Goal: Find specific page/section: Find specific page/section

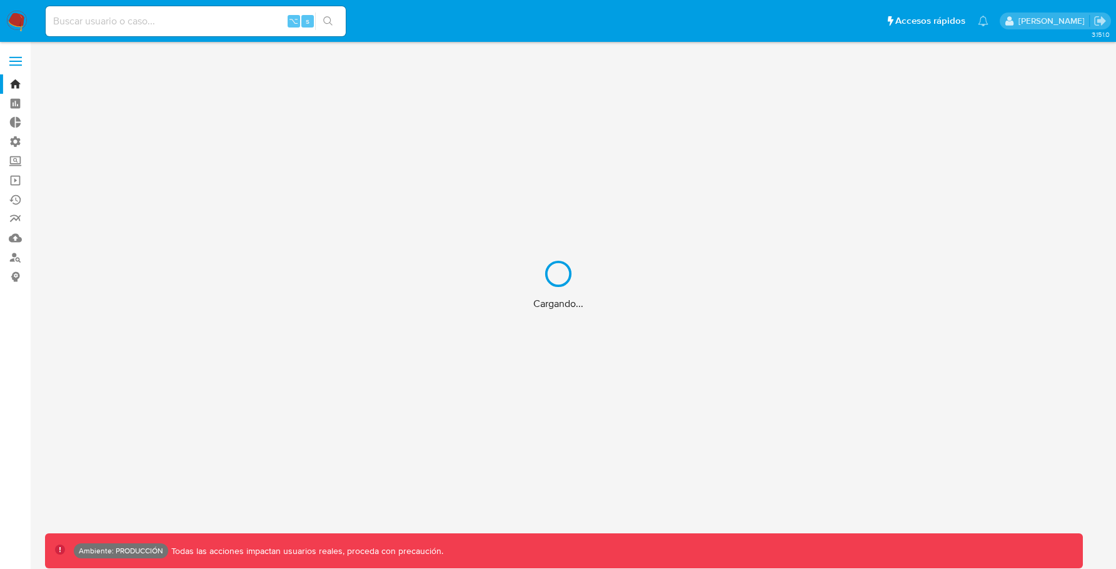
click at [240, 26] on div "Cargando..." at bounding box center [558, 284] width 1116 height 569
click at [236, 21] on div "Cargando..." at bounding box center [558, 284] width 1116 height 569
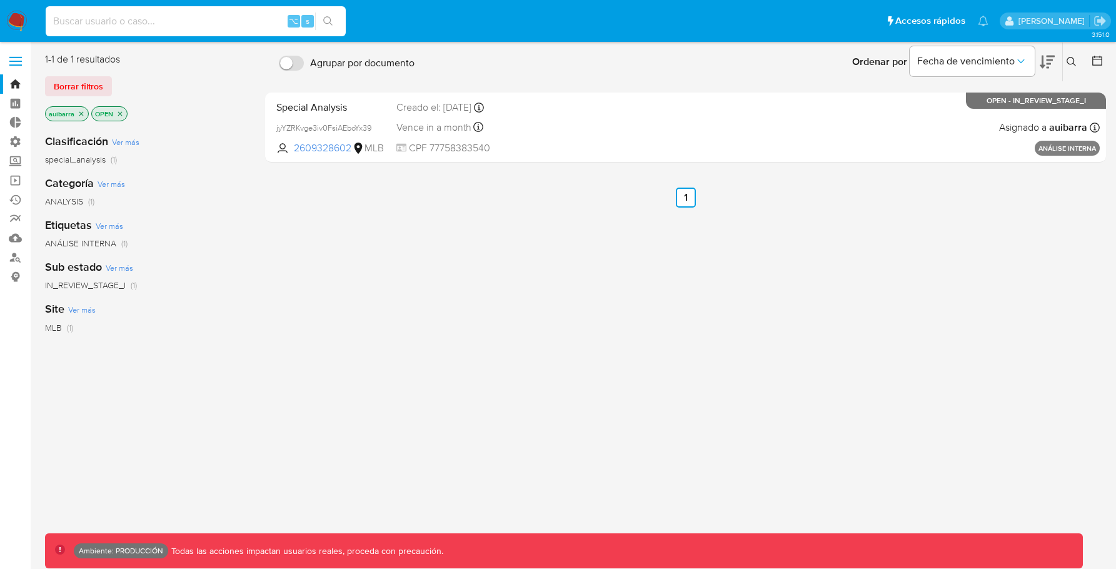
click at [236, 21] on input at bounding box center [196, 21] width 300 height 16
paste input "658396278"
type input "658396278"
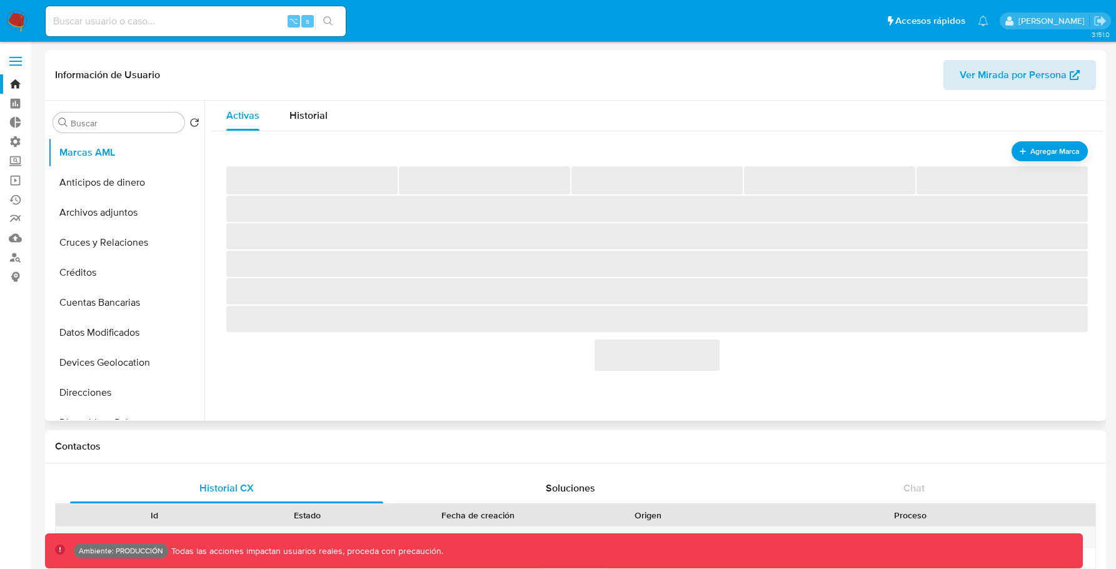
select select "10"
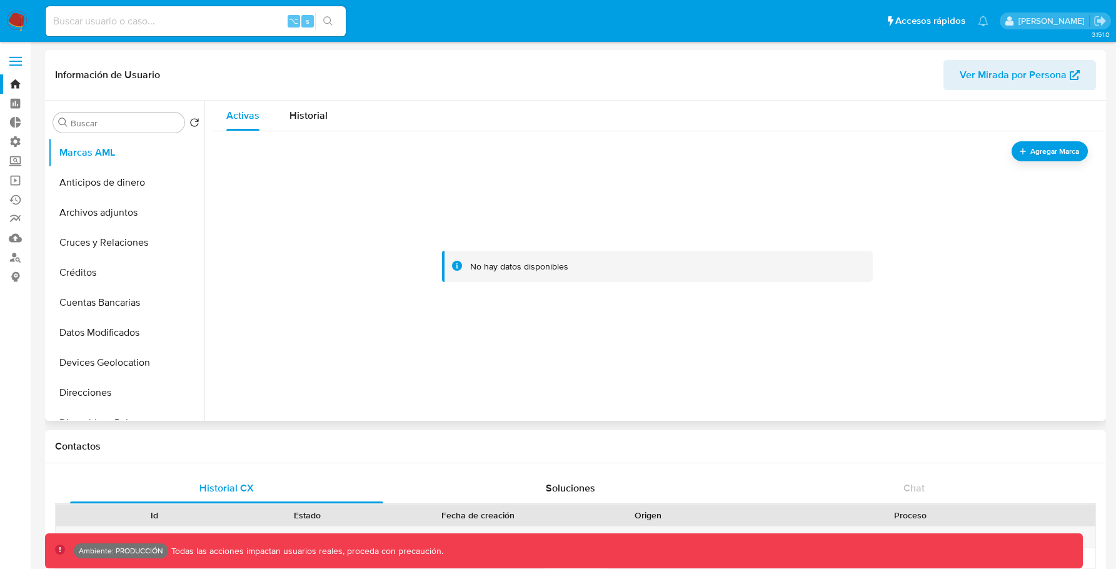
click at [986, 79] on span "Ver Mirada por Persona" at bounding box center [1013, 75] width 107 height 30
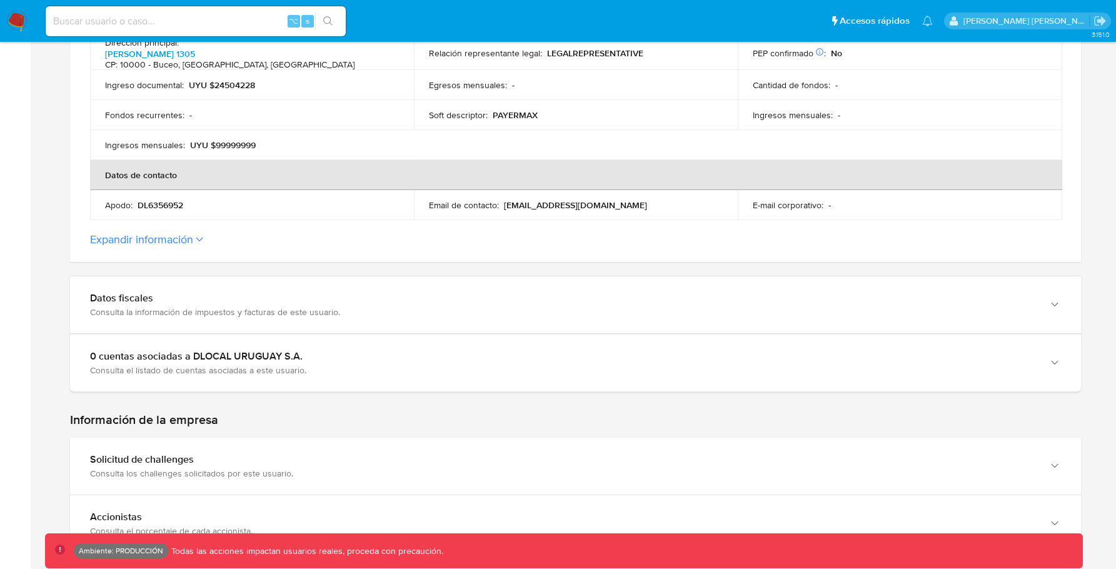
scroll to position [531, 0]
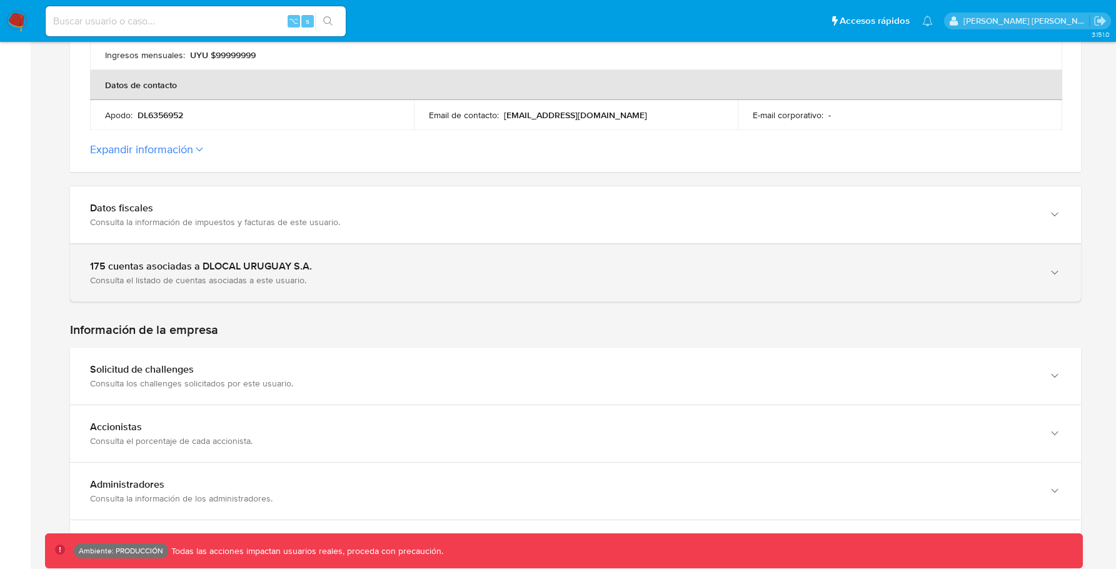
click at [683, 289] on div "175 cuentas asociadas a DLOCAL URUGUAY S.A. Consulta el listado de cuentas asoc…" at bounding box center [575, 272] width 1011 height 57
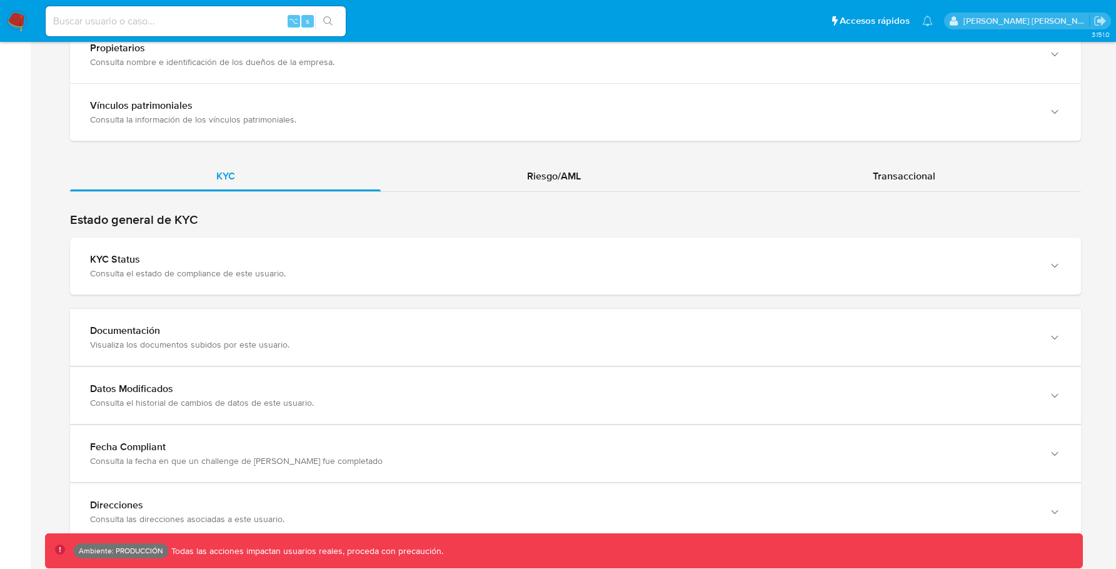
scroll to position [1724, 0]
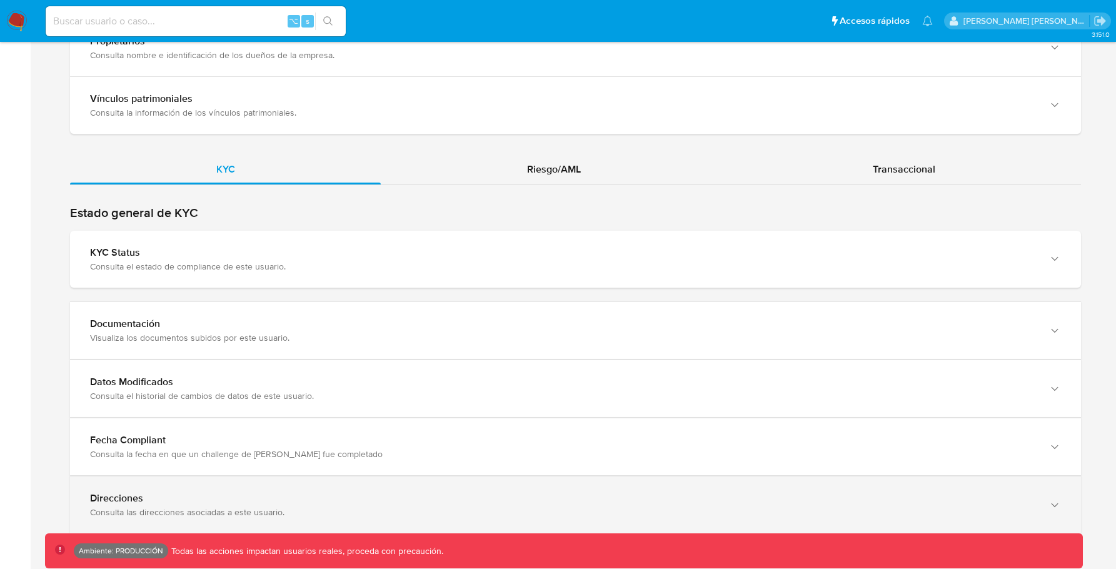
click at [559, 492] on div "Direcciones" at bounding box center [563, 498] width 946 height 13
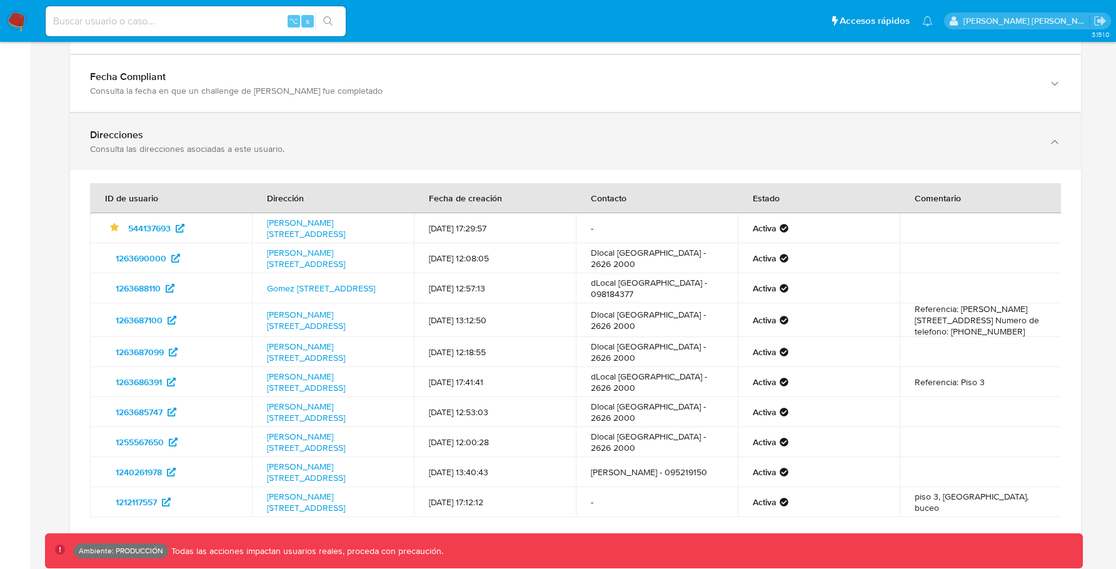
scroll to position [2141, 0]
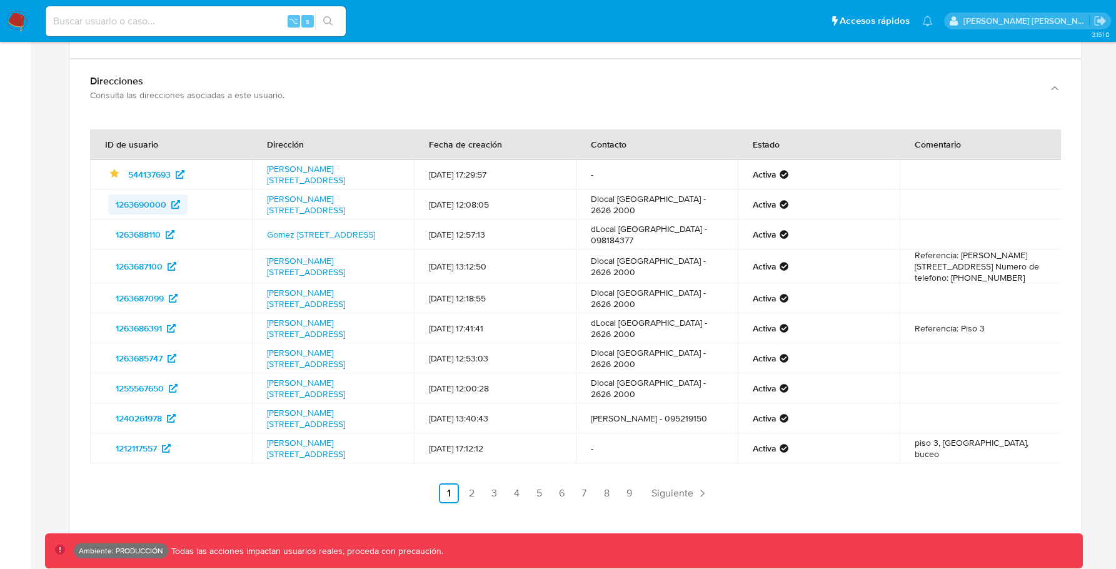
click at [150, 201] on span "1263690000" at bounding box center [141, 204] width 51 height 20
click at [208, 12] on div "⌥ s" at bounding box center [196, 21] width 300 height 30
click at [201, 18] on input at bounding box center [196, 21] width 300 height 16
paste input "585597706"
type input "585597706"
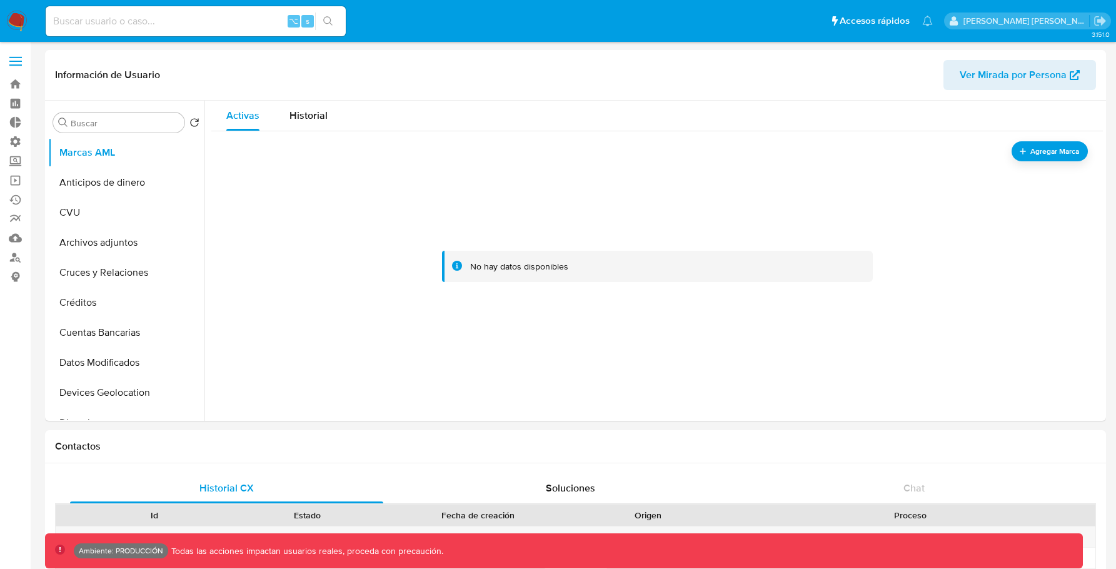
select select "10"
click at [1064, 75] on span "Ver Mirada por Persona" at bounding box center [1013, 75] width 107 height 30
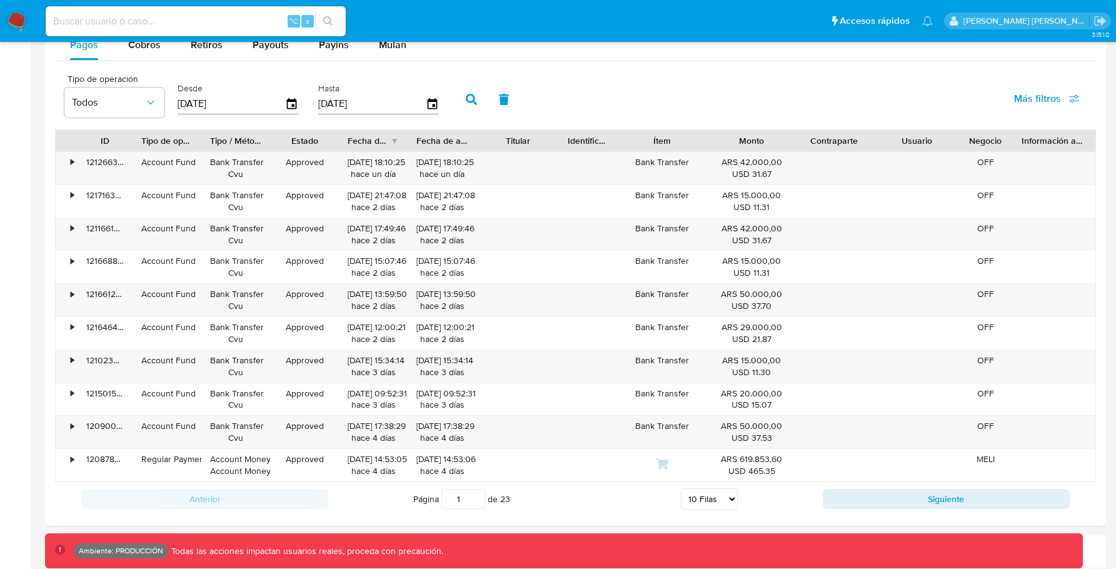
scroll to position [1344, 0]
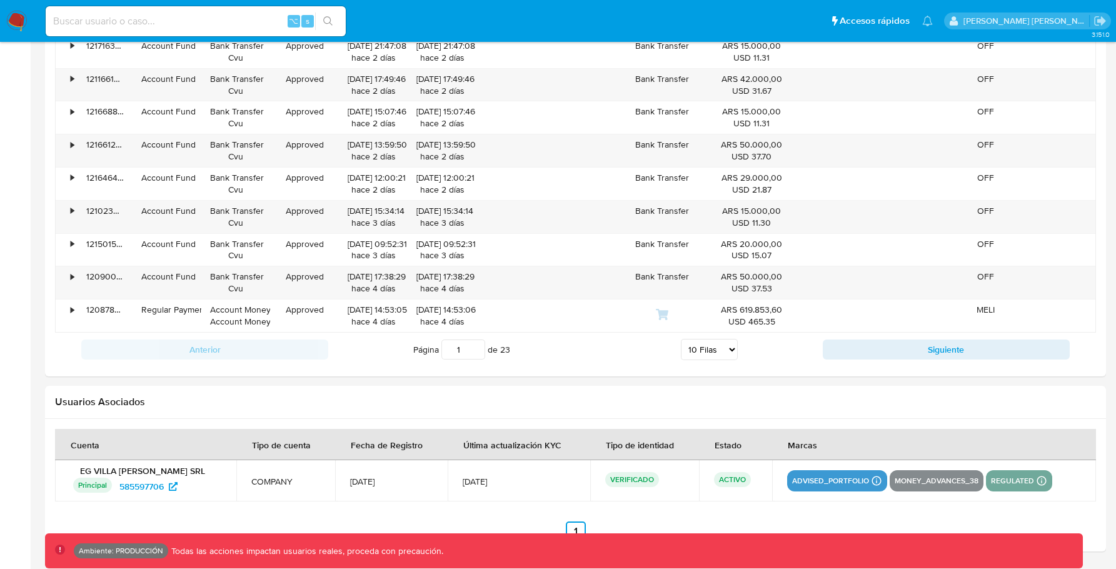
click at [211, 20] on input at bounding box center [196, 21] width 300 height 16
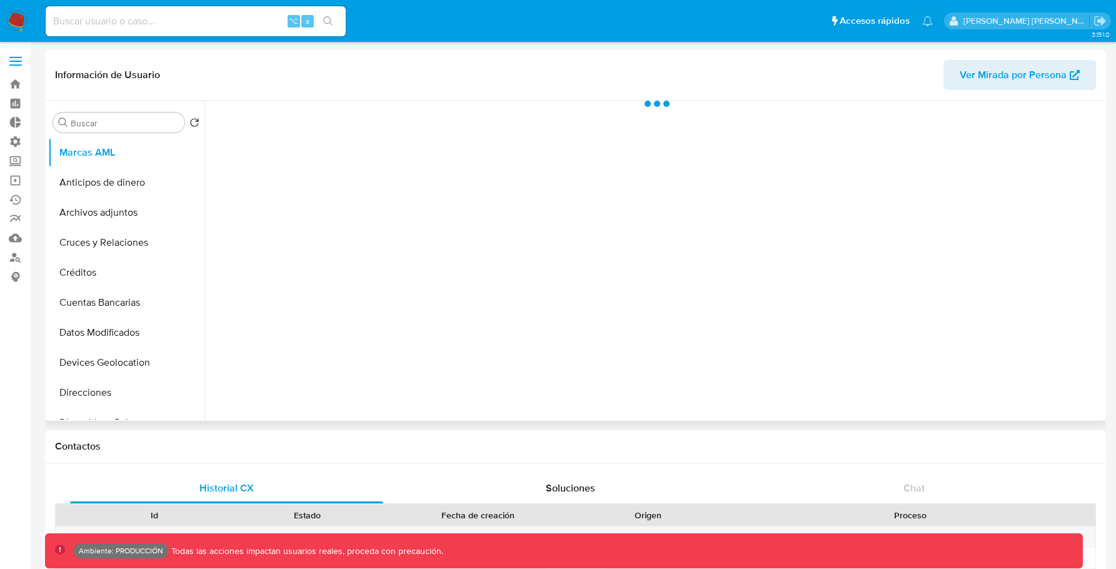
click at [1014, 89] on span "Ver Mirada por Persona" at bounding box center [1013, 75] width 107 height 30
select select "10"
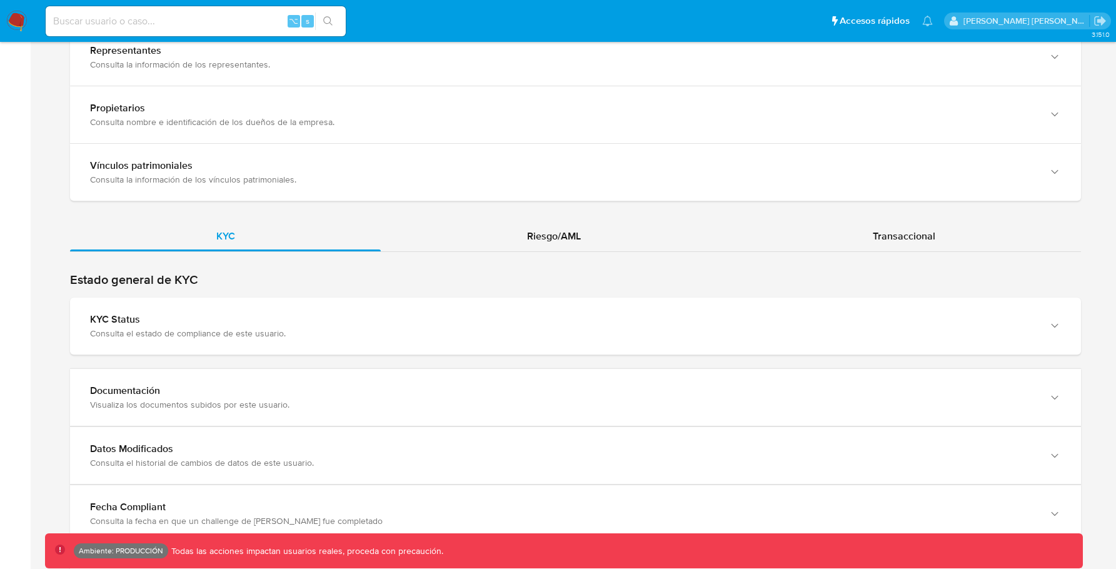
scroll to position [1147, 0]
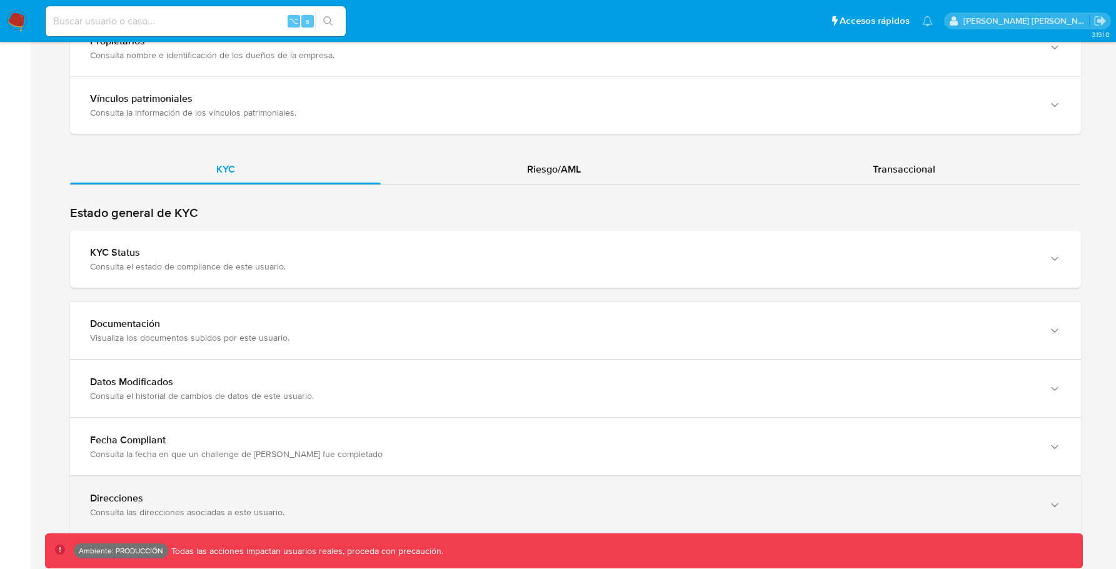
click at [425, 506] on div "Consulta las direcciones asociadas a este usuario." at bounding box center [563, 511] width 946 height 11
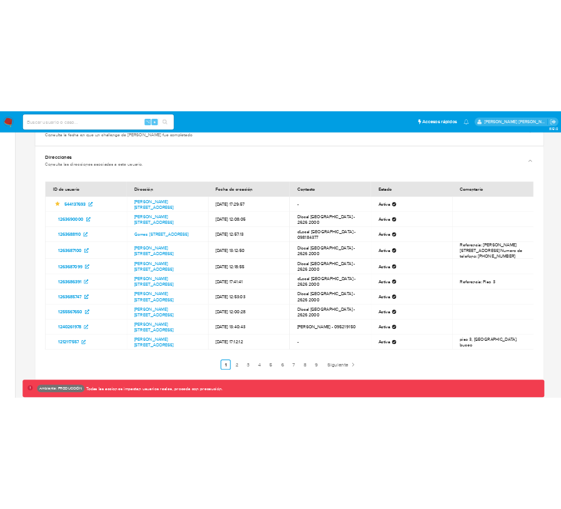
scroll to position [1558, 0]
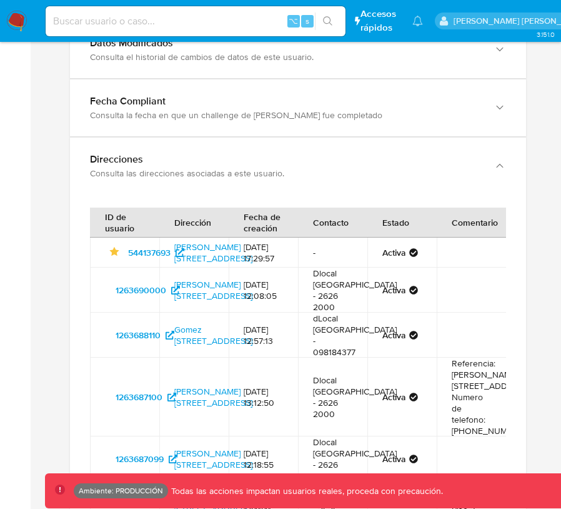
click at [173, 168] on div "Consulta las direcciones asociadas a este usuario." at bounding box center [285, 173] width 391 height 11
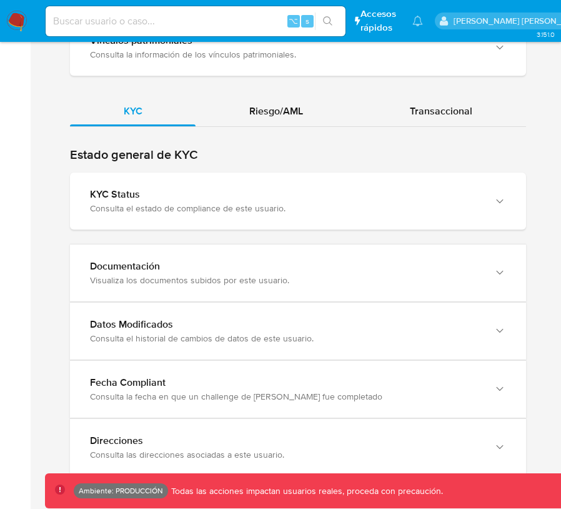
scroll to position [1267, 0]
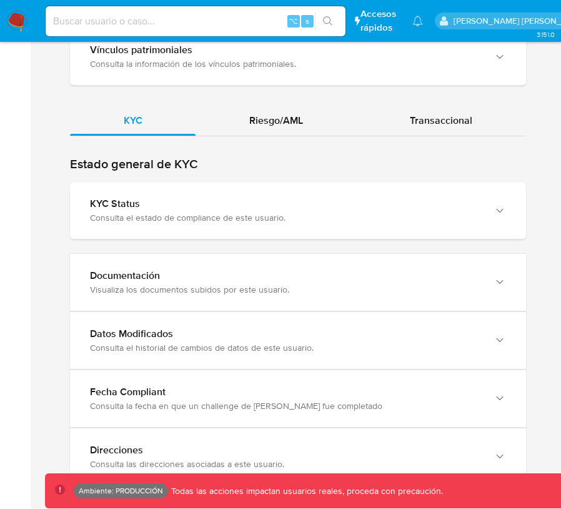
click at [104, 444] on div "Direcciones" at bounding box center [285, 450] width 391 height 13
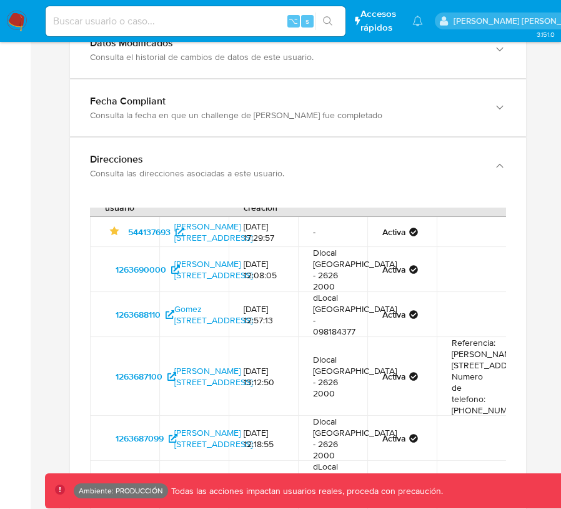
scroll to position [24, 0]
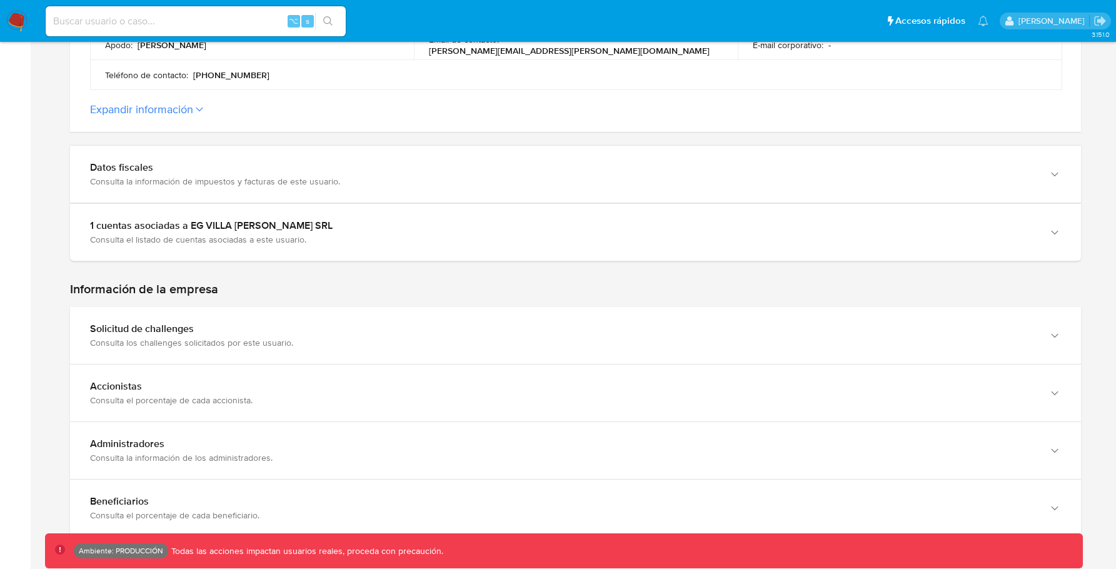
scroll to position [607, 0]
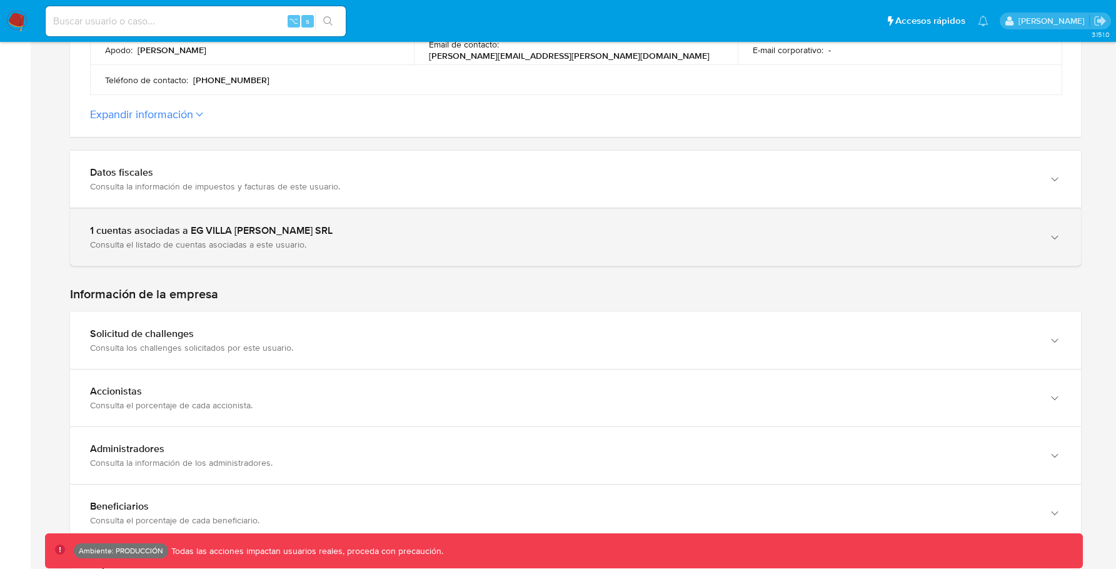
click at [515, 251] on div "1 cuentas asociadas a EG VILLA [PERSON_NAME] SRL Consulta el listado de cuentas…" at bounding box center [575, 237] width 1011 height 58
click at [521, 243] on div "1 cuentas asociadas a EG VILLA [PERSON_NAME] SRL Consulta el listado de cuentas…" at bounding box center [575, 237] width 1011 height 57
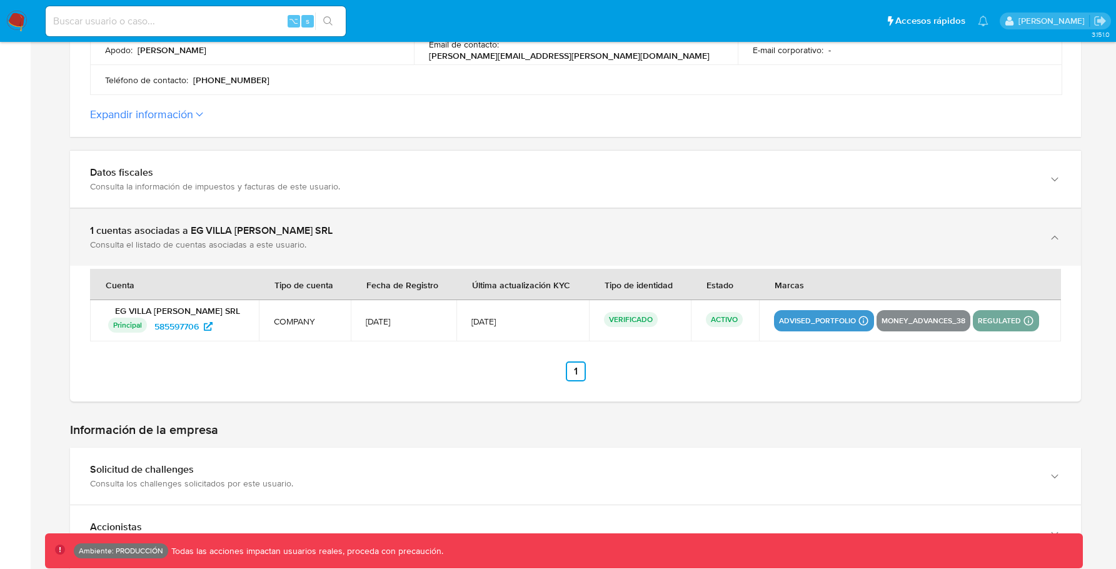
click at [535, 239] on div "Consulta el listado de cuentas asociadas a este usuario." at bounding box center [563, 244] width 946 height 11
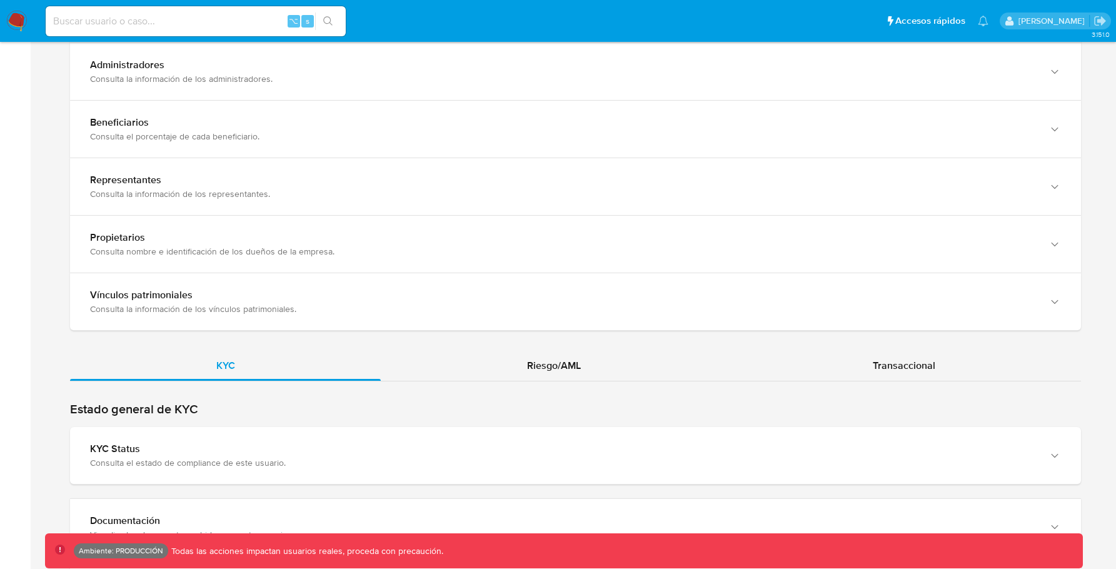
scroll to position [1177, 0]
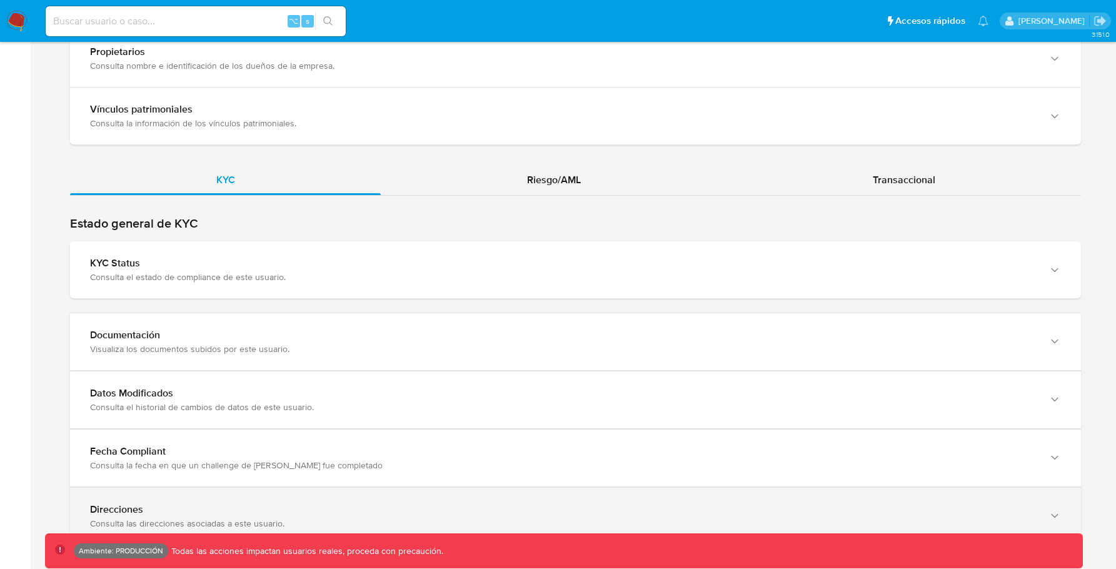
click at [385, 503] on div "Direcciones" at bounding box center [563, 509] width 946 height 13
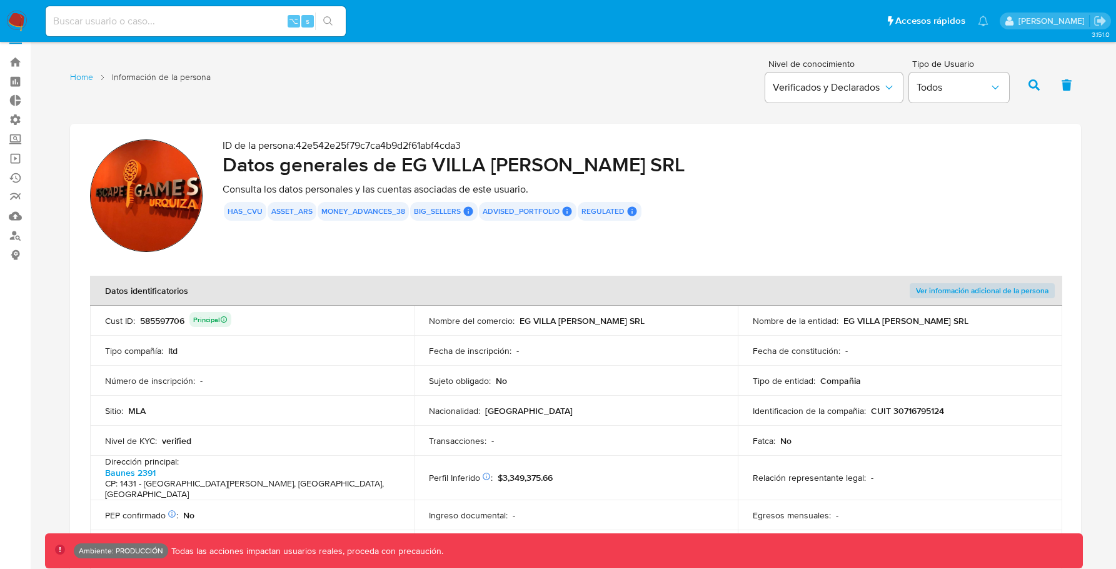
scroll to position [0, 0]
